Goal: Find specific page/section: Find specific page/section

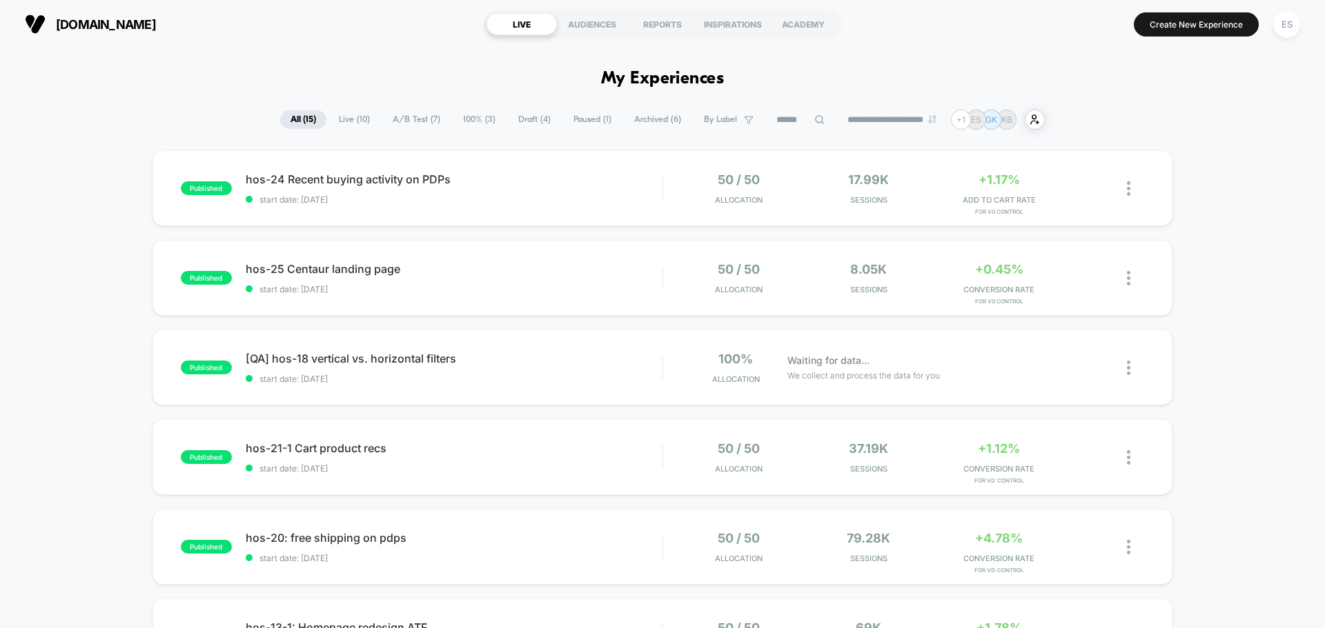
drag, startPoint x: 1295, startPoint y: 97, endPoint x: 1289, endPoint y: 45, distance: 52.1
click at [1286, 29] on div "ES" at bounding box center [1286, 24] width 27 height 27
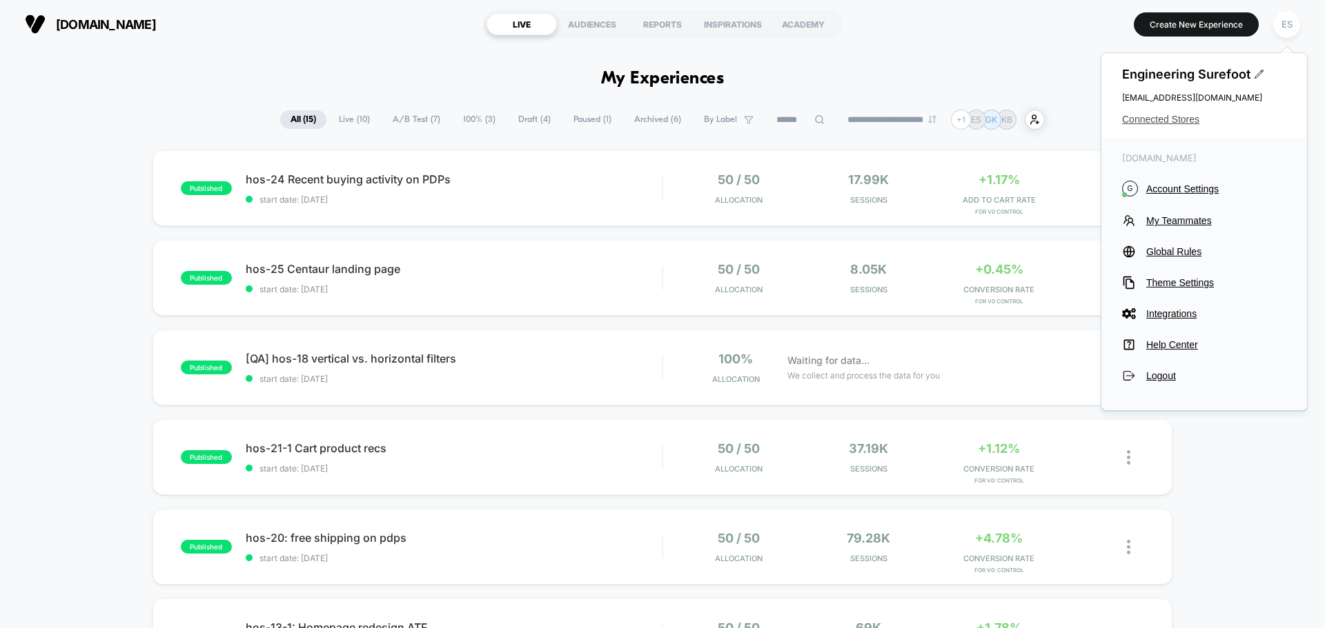
click at [1179, 122] on span "Connected Stores" at bounding box center [1204, 119] width 164 height 11
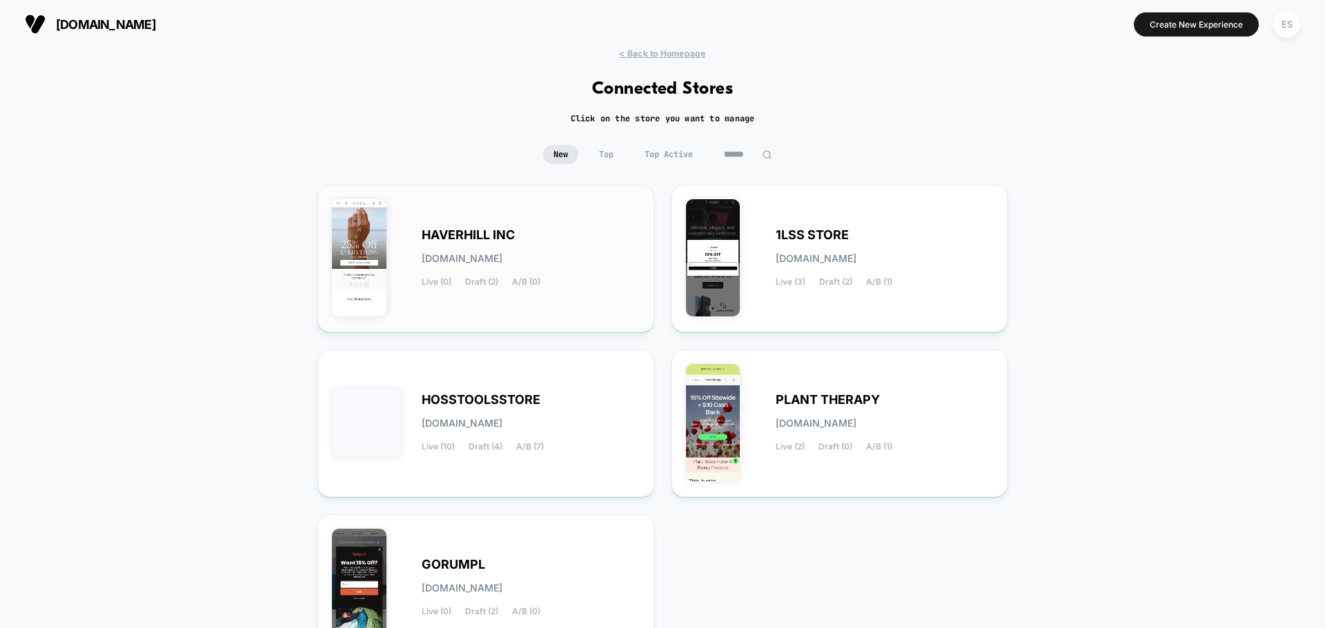
click at [636, 273] on div "HAVERHILL INC [DOMAIN_NAME] Live (0) Draft (2) A/B (0)" at bounding box center [531, 258] width 218 height 57
